Goal: Task Accomplishment & Management: Manage account settings

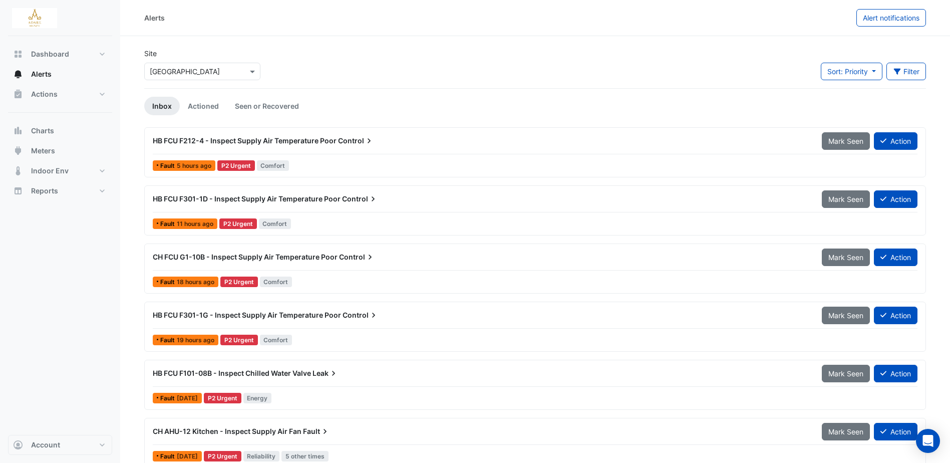
click at [270, 138] on span "HB FCU F212-4 - Inspect Supply Air Temperature Poor" at bounding box center [245, 140] width 184 height 9
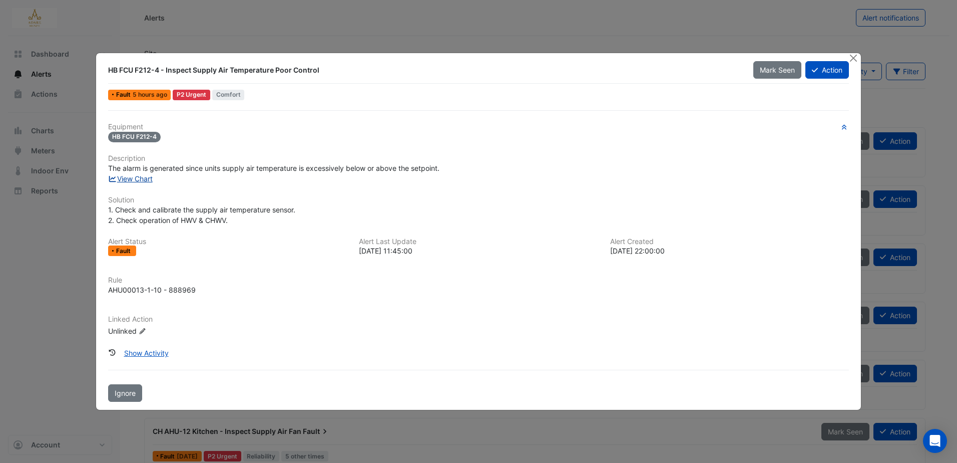
click at [133, 178] on link "View Chart" at bounding box center [130, 178] width 45 height 9
drag, startPoint x: 197, startPoint y: 69, endPoint x: 317, endPoint y: 69, distance: 120.6
click at [317, 69] on div "HB FCU F212-4 - Inspect Supply Air Temperature Poor Control" at bounding box center [424, 70] width 633 height 10
drag, startPoint x: 317, startPoint y: 69, endPoint x: 294, endPoint y: 70, distance: 23.0
click at [294, 70] on div "HB FCU F212-4 - Inspect Supply Air Temperature Poor Control" at bounding box center [424, 70] width 633 height 10
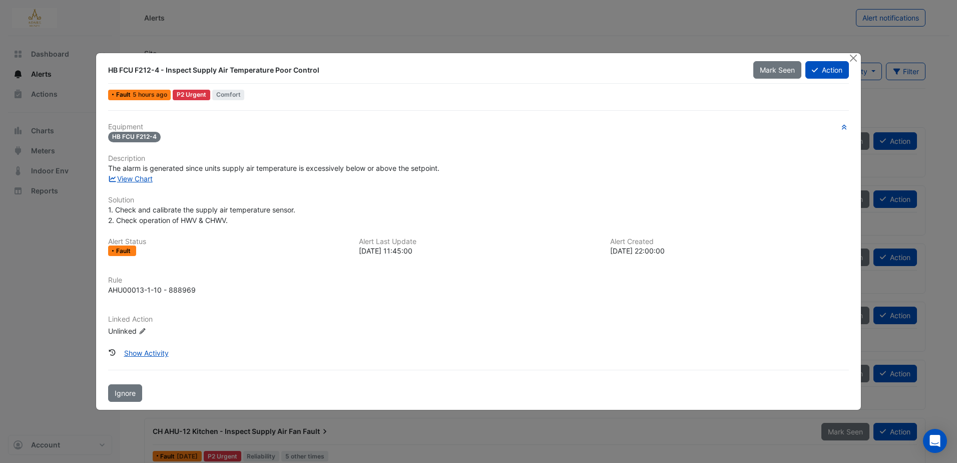
drag, startPoint x: 192, startPoint y: 68, endPoint x: 322, endPoint y: 70, distance: 129.7
click at [322, 70] on div "HB FCU F212-4 - Inspect Supply Air Temperature Poor Control" at bounding box center [424, 70] width 633 height 10
copy div "Supply Air Temperature Poor Control"
click at [318, 114] on div "Equipment HB FCU F212-4 Description The alarm is generated since units supply a…" at bounding box center [478, 256] width 749 height 292
click at [820, 66] on button "Action" at bounding box center [827, 70] width 44 height 18
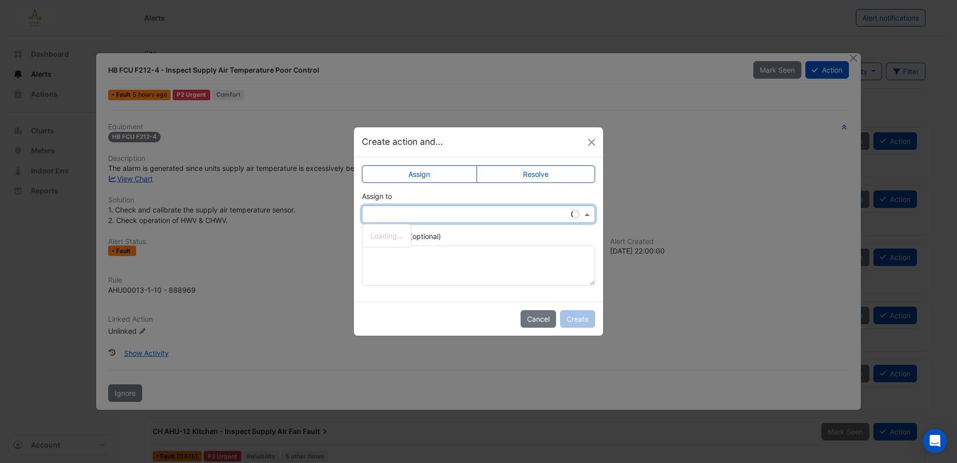
click at [441, 212] on input "text" at bounding box center [468, 214] width 202 height 11
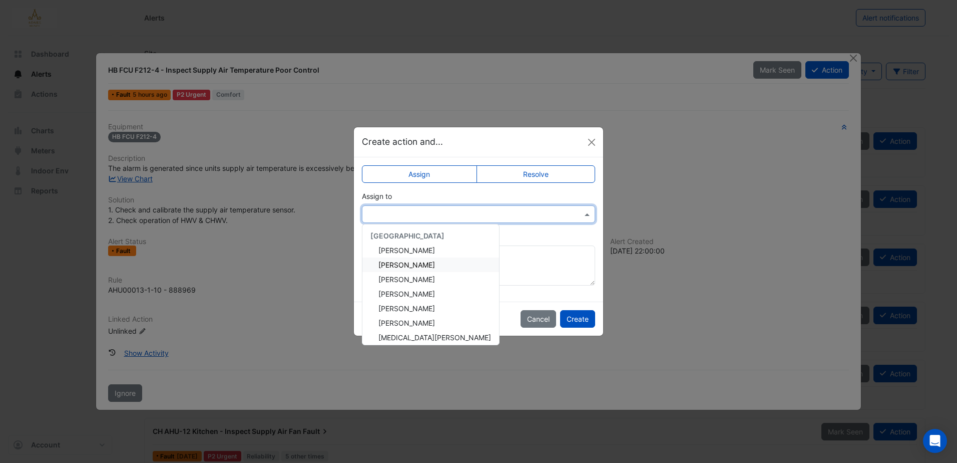
click at [402, 263] on span "Eddie Reale" at bounding box center [406, 264] width 57 height 9
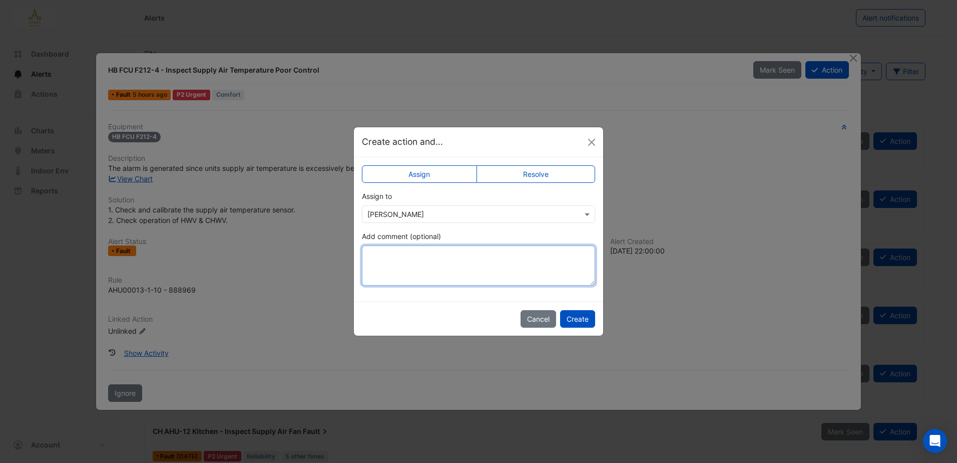
click at [416, 255] on textarea "Add comment (optional)" at bounding box center [478, 265] width 233 height 40
click at [477, 251] on textarea "**********" at bounding box center [478, 265] width 233 height 40
type textarea "**********"
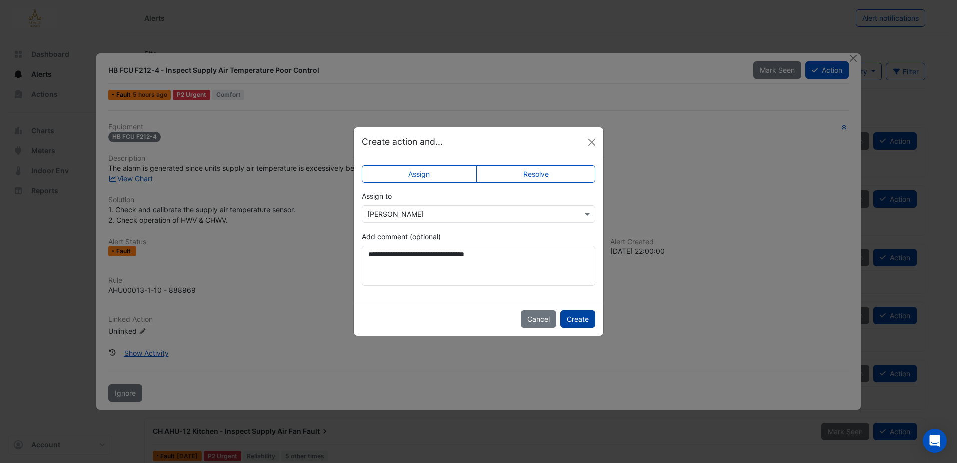
click at [576, 319] on button "Create" at bounding box center [577, 319] width 35 height 18
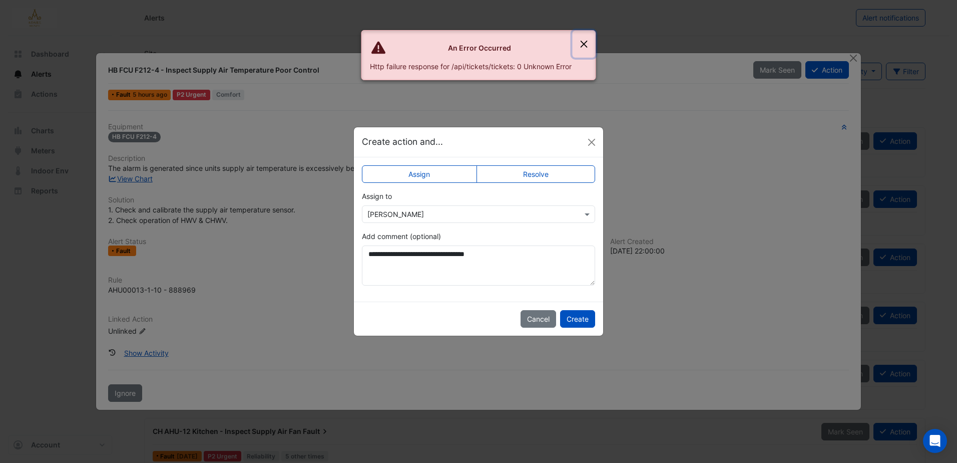
click at [584, 49] on button "Close" at bounding box center [584, 44] width 23 height 27
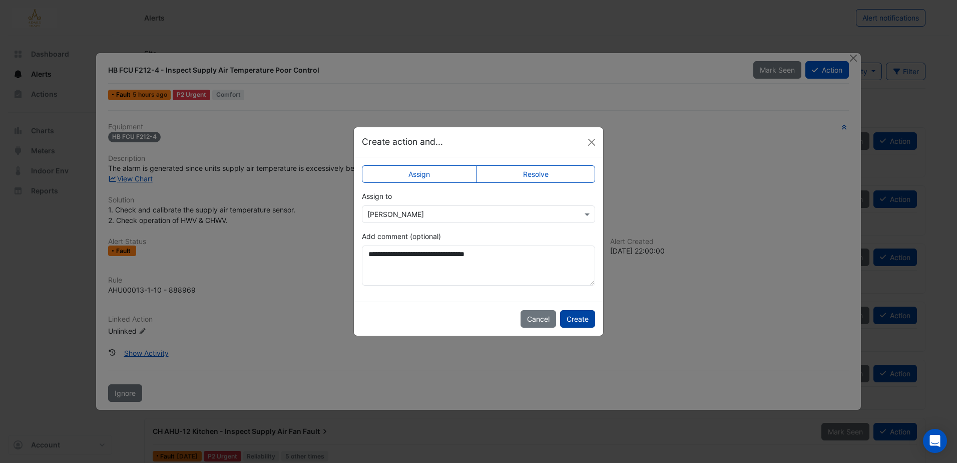
drag, startPoint x: 575, startPoint y: 313, endPoint x: 587, endPoint y: 323, distance: 16.0
click at [576, 315] on button "Create" at bounding box center [577, 319] width 35 height 18
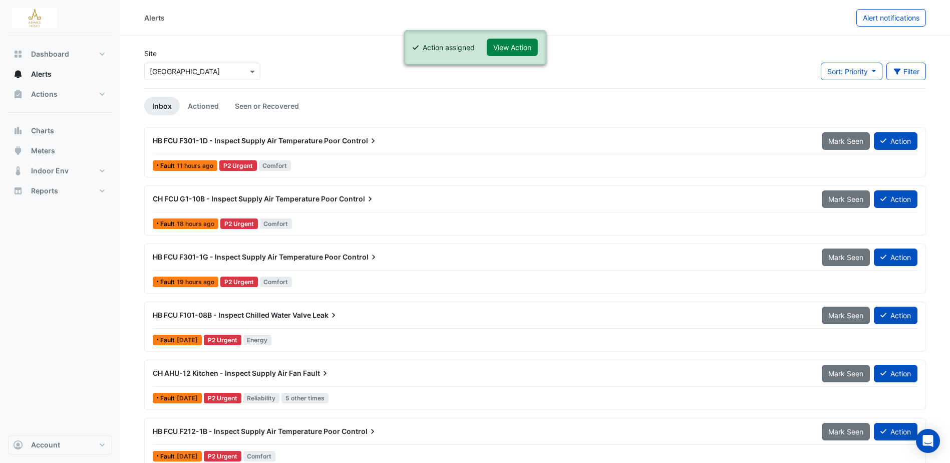
click at [325, 60] on div "Site Select a Site × Adare Manor Sort: Priority Priority Updated Filter Title P…" at bounding box center [534, 68] width 793 height 40
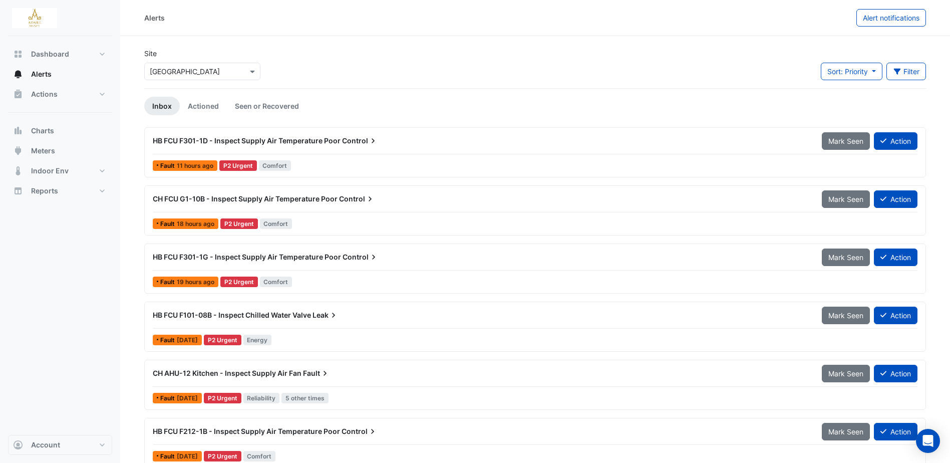
click at [302, 135] on div "HB FCU F301-1D - Inspect Supply Air Temperature Poor Control" at bounding box center [481, 141] width 669 height 18
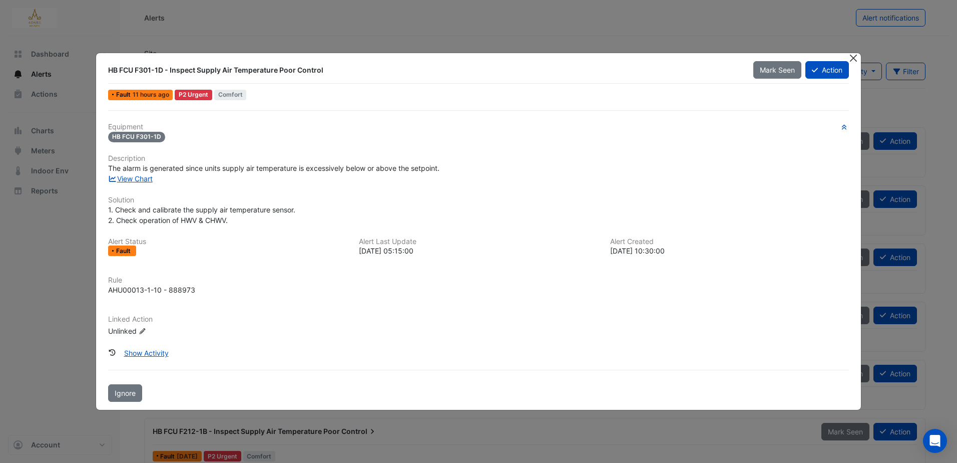
click at [855, 60] on button "Close" at bounding box center [853, 58] width 11 height 11
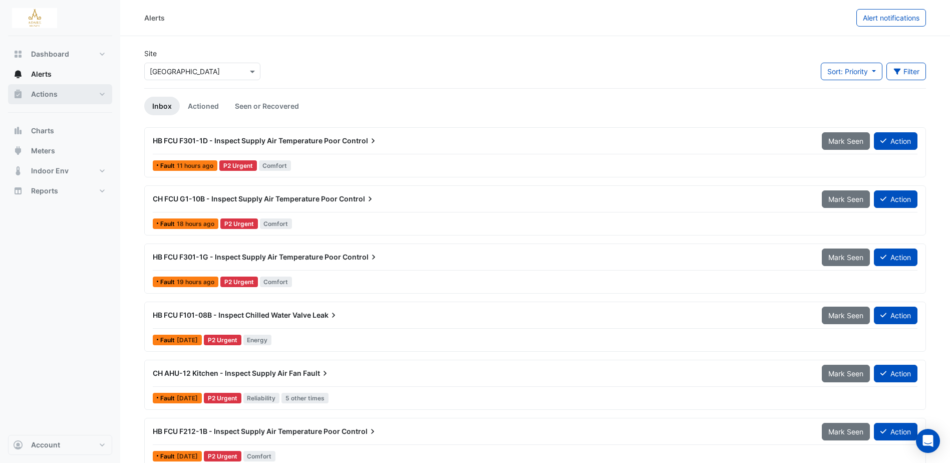
click at [50, 93] on span "Actions" at bounding box center [44, 94] width 27 height 10
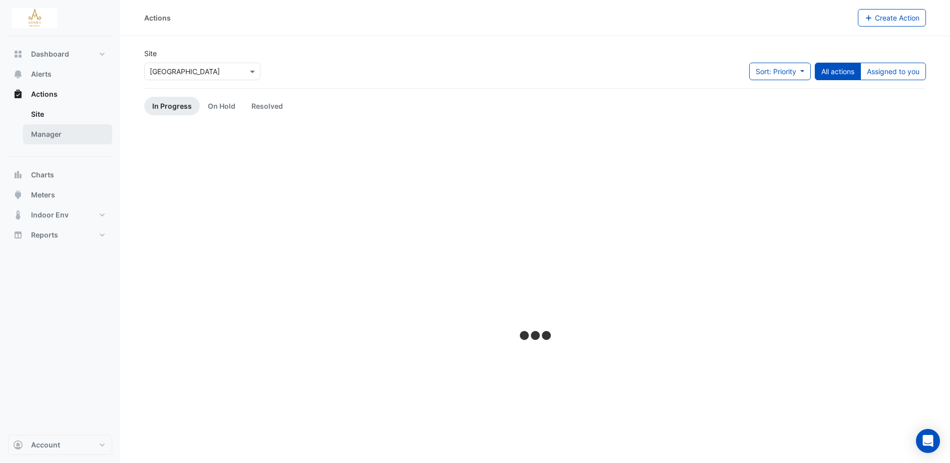
click at [49, 139] on link "Manager" at bounding box center [67, 134] width 89 height 20
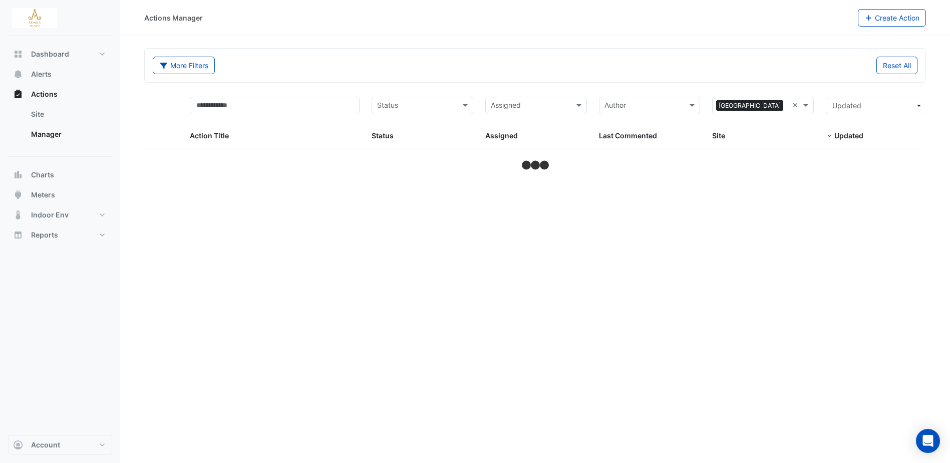
select select "***"
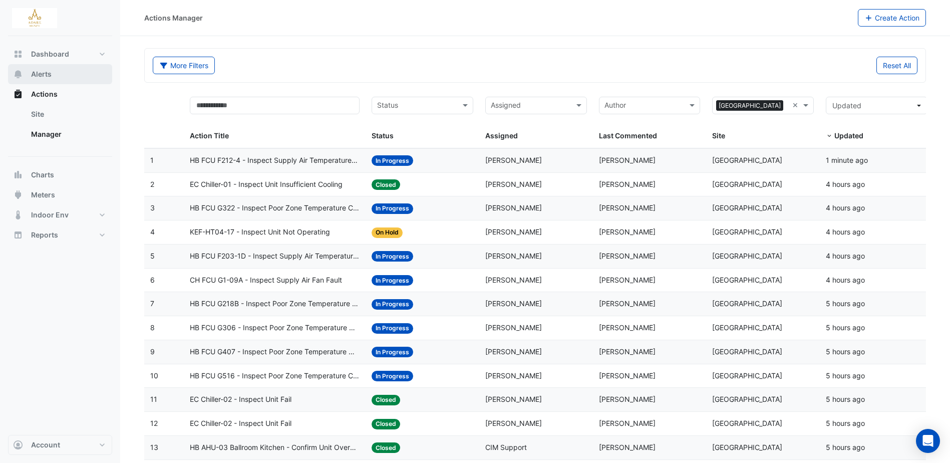
click at [47, 75] on span "Alerts" at bounding box center [41, 74] width 21 height 10
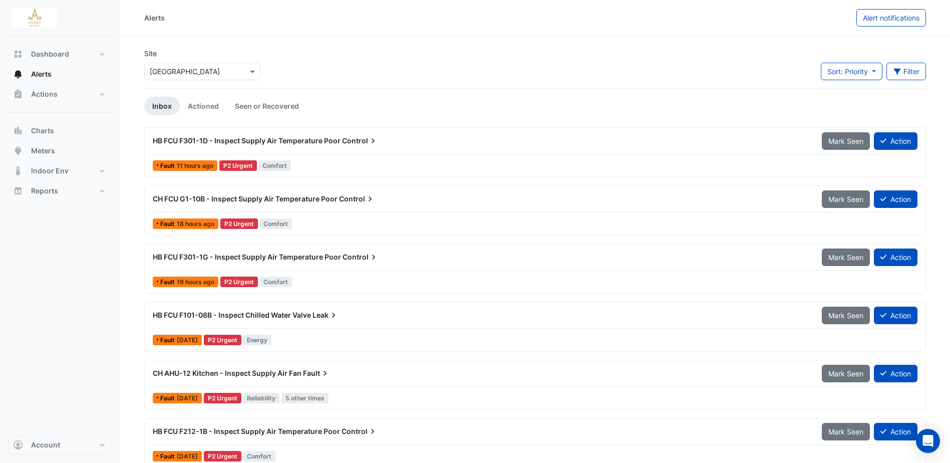
click at [198, 140] on span "HB FCU F301-1D - Inspect Supply Air Temperature Poor" at bounding box center [247, 140] width 188 height 9
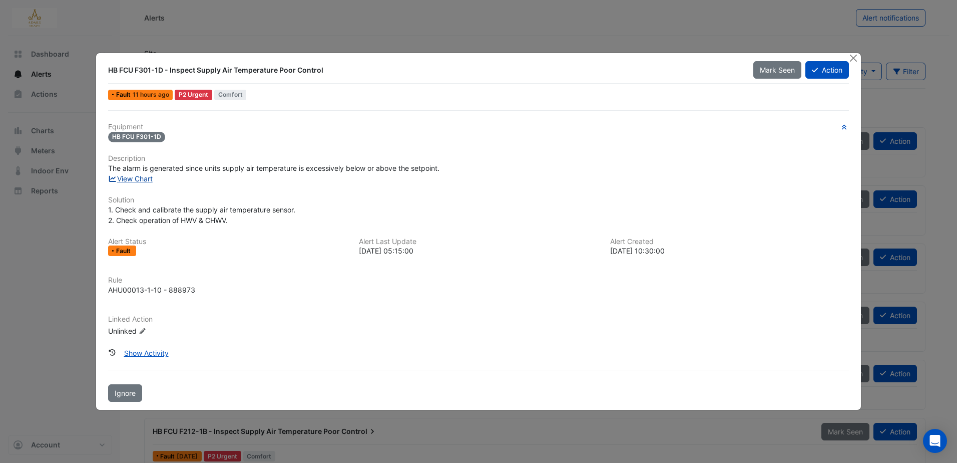
click at [134, 176] on link "View Chart" at bounding box center [130, 178] width 45 height 9
click at [851, 58] on button "Close" at bounding box center [853, 58] width 11 height 11
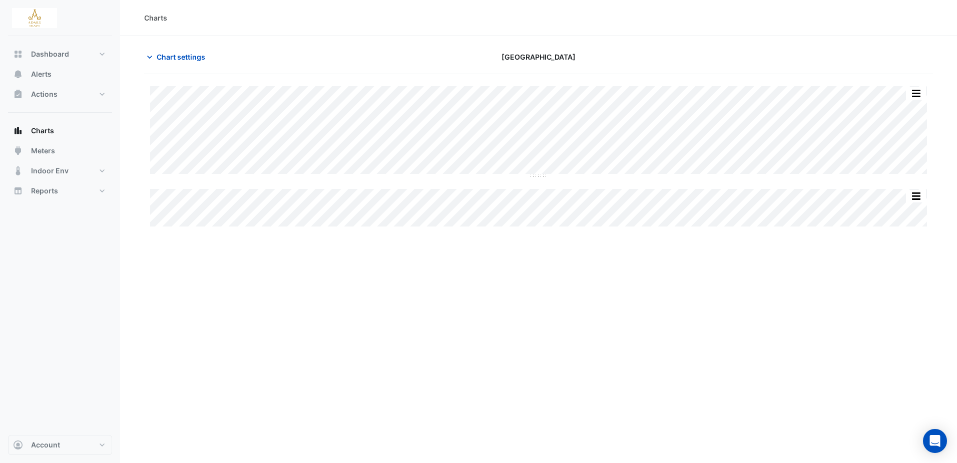
click at [428, 341] on div "Charts Chart settings Adare Manor Split All Split None Print Save as JPEG Save …" at bounding box center [538, 231] width 837 height 463
